Goal: Check status: Check status

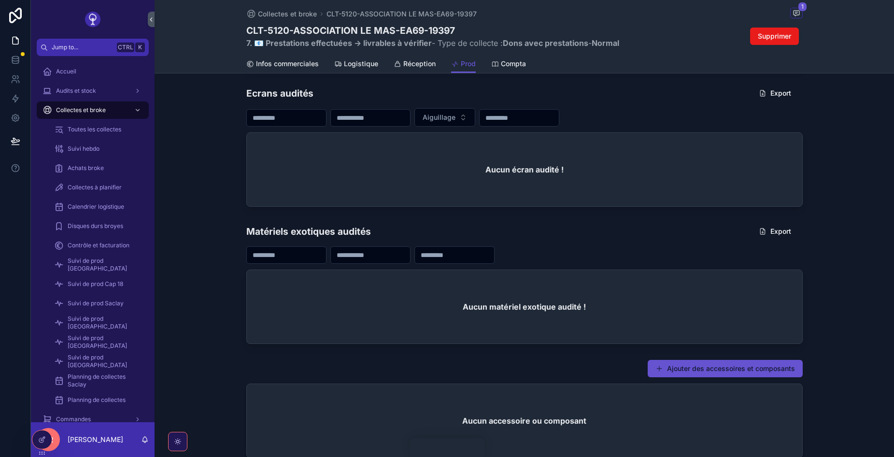
scroll to position [992, 0]
